Goal: Transaction & Acquisition: Obtain resource

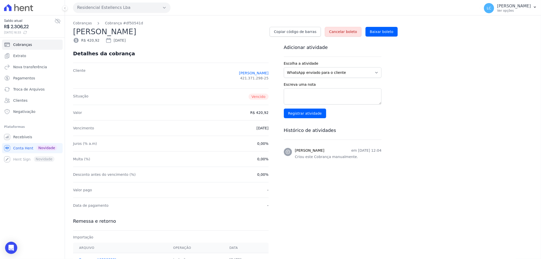
click at [30, 6] on icon at bounding box center [18, 7] width 29 height 7
click at [35, 135] on link "Recebíveis" at bounding box center [32, 137] width 61 height 10
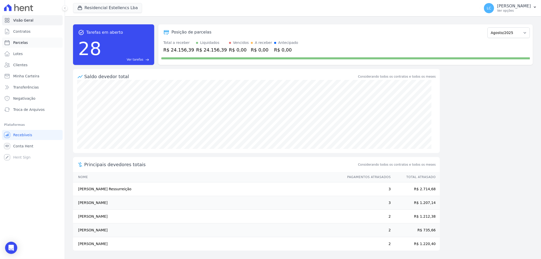
click at [41, 44] on link "Parcelas" at bounding box center [32, 43] width 61 height 10
select select
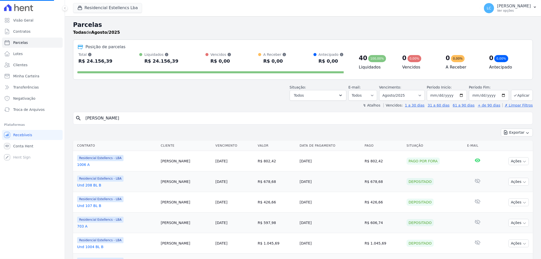
select select
click at [139, 121] on input "search" at bounding box center [306, 118] width 448 height 10
paste input "[PERSON_NAME]"
type input "[PERSON_NAME]"
select select
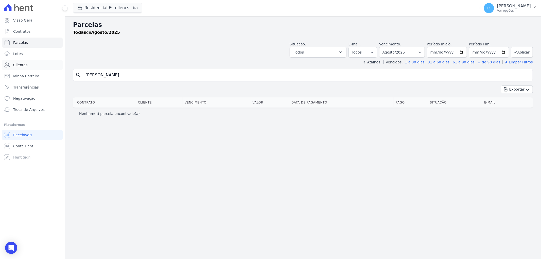
drag, startPoint x: 115, startPoint y: 77, endPoint x: 30, endPoint y: 68, distance: 84.8
click at [30, 70] on div "Visão Geral Contratos [GEOGRAPHIC_DATA] Lotes Clientes Minha Carteira Transferê…" at bounding box center [270, 129] width 541 height 259
type input "Salvi"
select select
drag, startPoint x: 98, startPoint y: 77, endPoint x: -11, endPoint y: 74, distance: 109.6
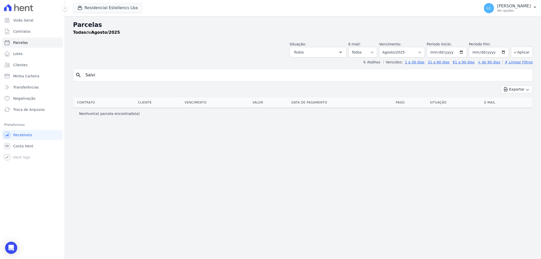
click at [0, 74] on html "Visão Geral Contratos [GEOGRAPHIC_DATA] Lotes Clientes Minha Carteira Transferê…" at bounding box center [270, 129] width 541 height 259
type input "g"
type input "[PERSON_NAME]"
select select
click at [21, 145] on span "Conta Hent" at bounding box center [23, 146] width 20 height 5
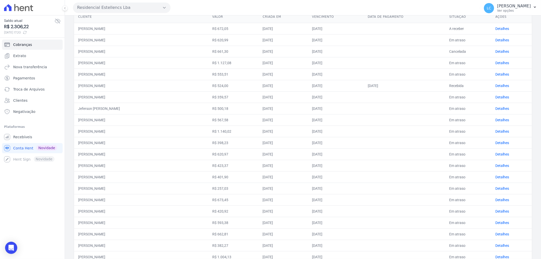
scroll to position [84, 0]
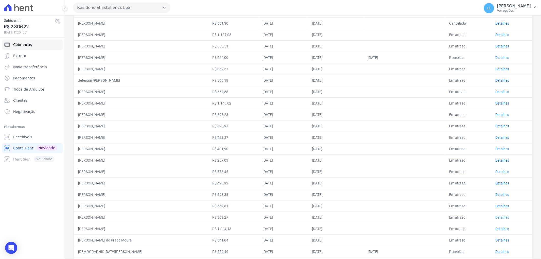
click at [497, 216] on link "Detalhes" at bounding box center [502, 217] width 14 height 4
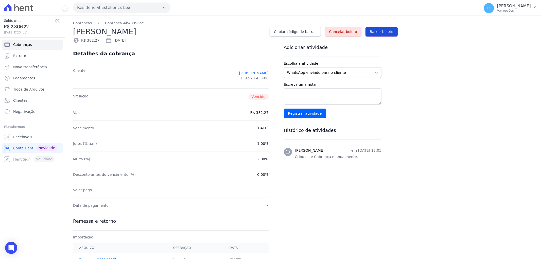
click at [386, 32] on span "Baixar boleto" at bounding box center [382, 31] width 24 height 5
click at [30, 149] on span "Conta Hent" at bounding box center [23, 148] width 20 height 5
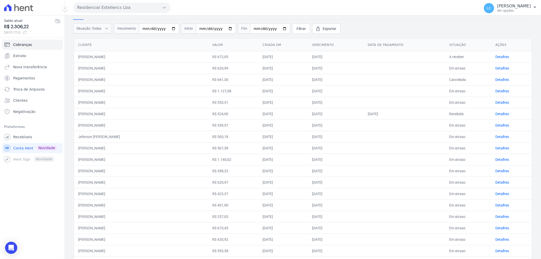
scroll to position [56, 0]
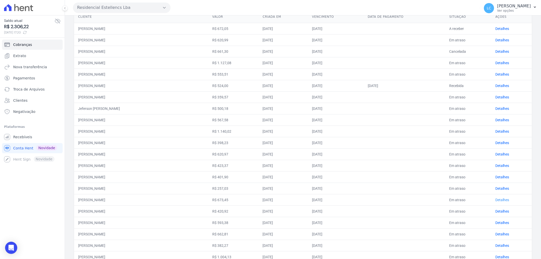
click at [495, 198] on link "Detalhes" at bounding box center [502, 200] width 14 height 4
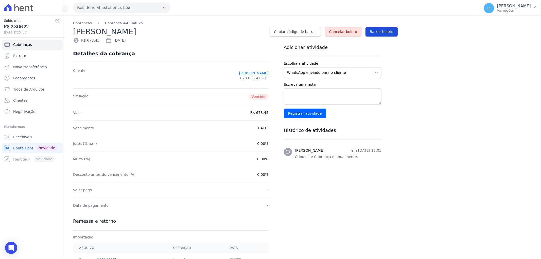
click at [381, 33] on span "Baixar boleto" at bounding box center [382, 31] width 24 height 5
click at [28, 151] on div "Você não possui Hent Sign ativado. Para saber mais, fale com a equipe Hent." at bounding box center [58, 160] width 63 height 21
click at [27, 149] on span "Conta Hent" at bounding box center [23, 148] width 20 height 5
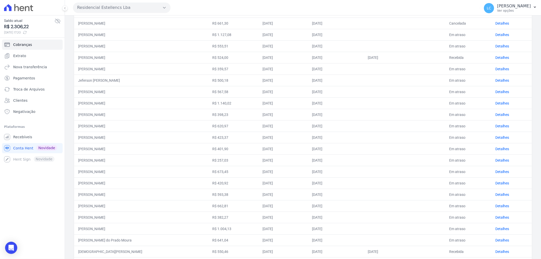
scroll to position [113, 0]
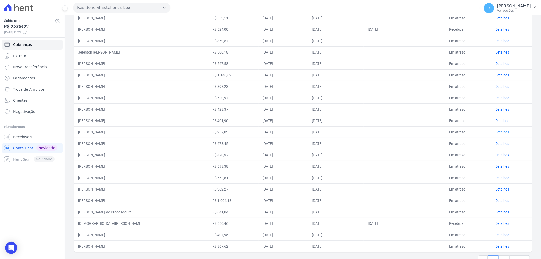
click at [495, 131] on link "Detalhes" at bounding box center [502, 132] width 14 height 4
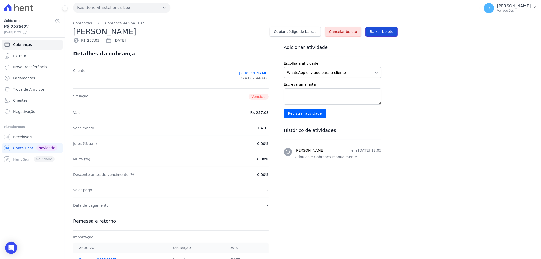
click at [386, 32] on span "Baixar boleto" at bounding box center [382, 31] width 24 height 5
